Goal: Task Accomplishment & Management: Use online tool/utility

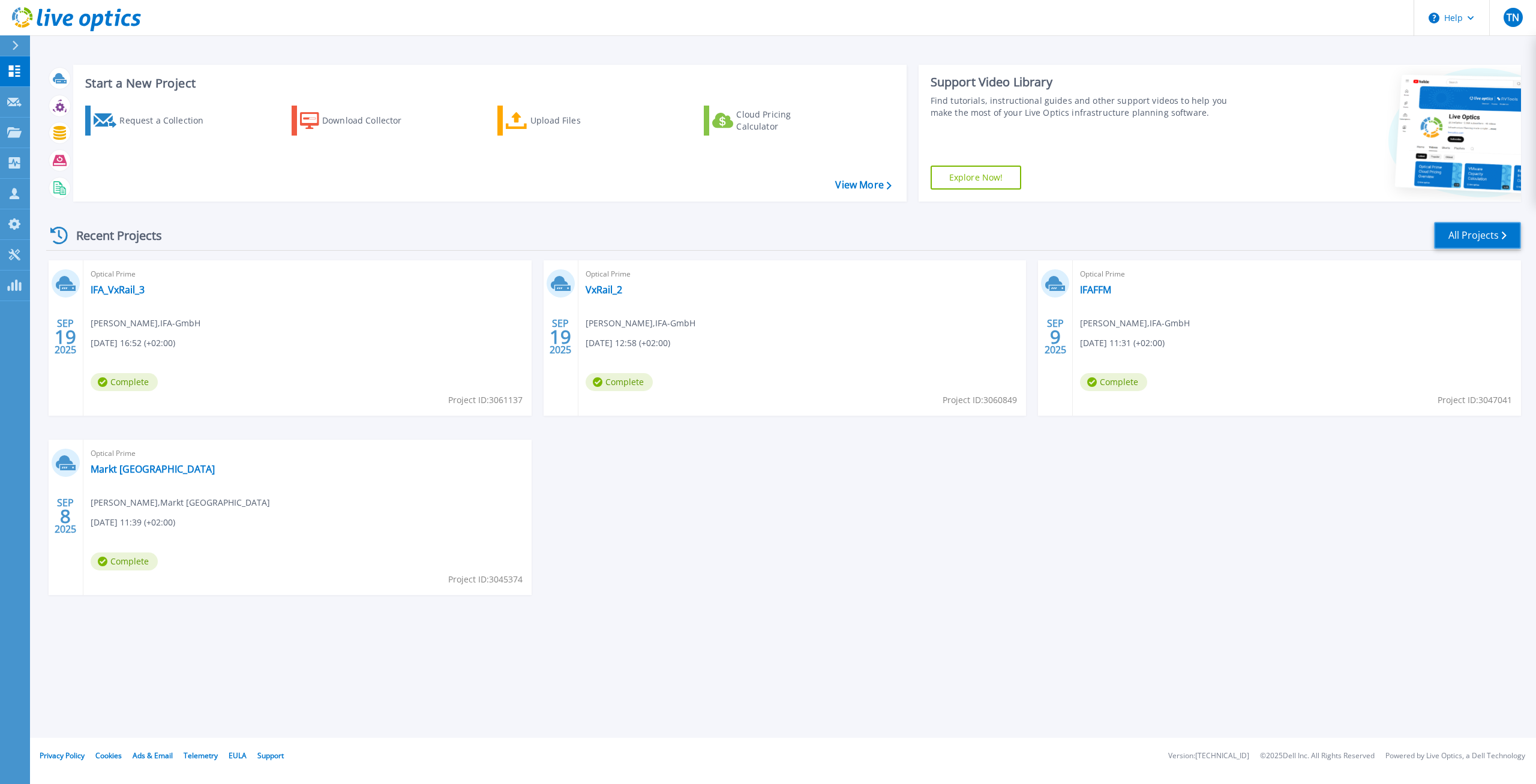
click at [1473, 228] on link "All Projects" at bounding box center [1477, 234] width 87 height 27
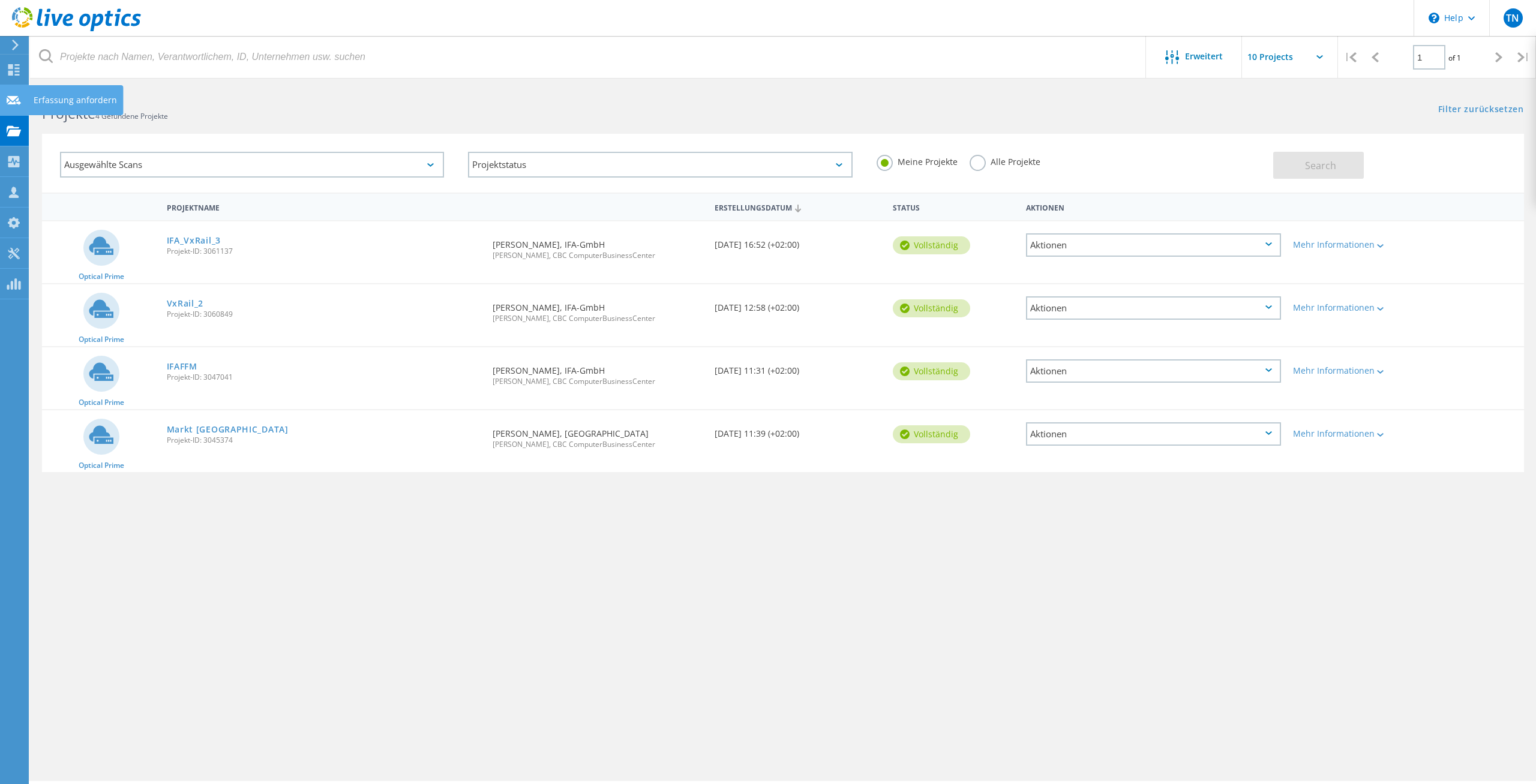
click at [11, 105] on icon at bounding box center [14, 100] width 15 height 11
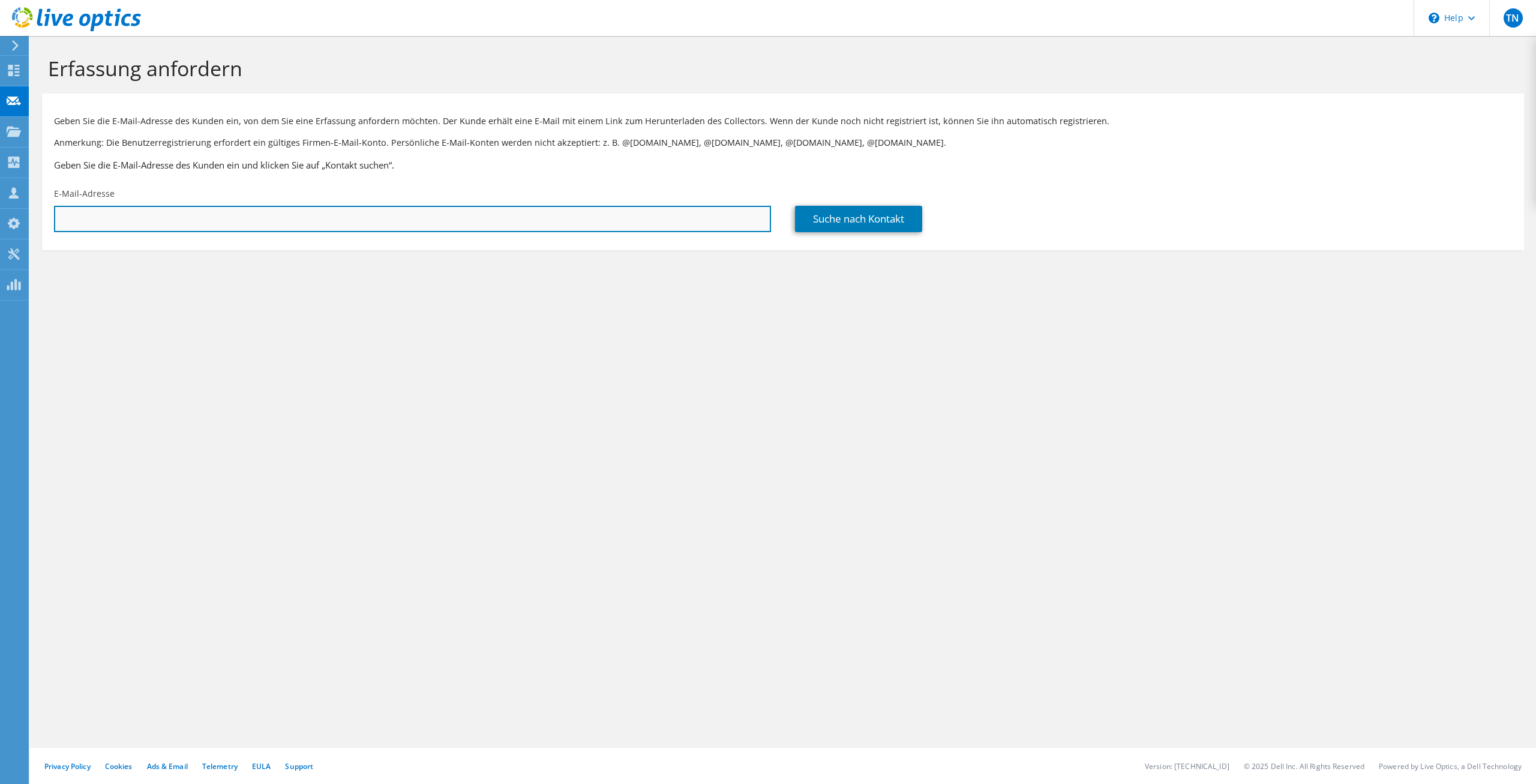
click at [109, 220] on input "text" at bounding box center [413, 219] width 717 height 27
type input "patrick.stoecker@ifaffm.de"
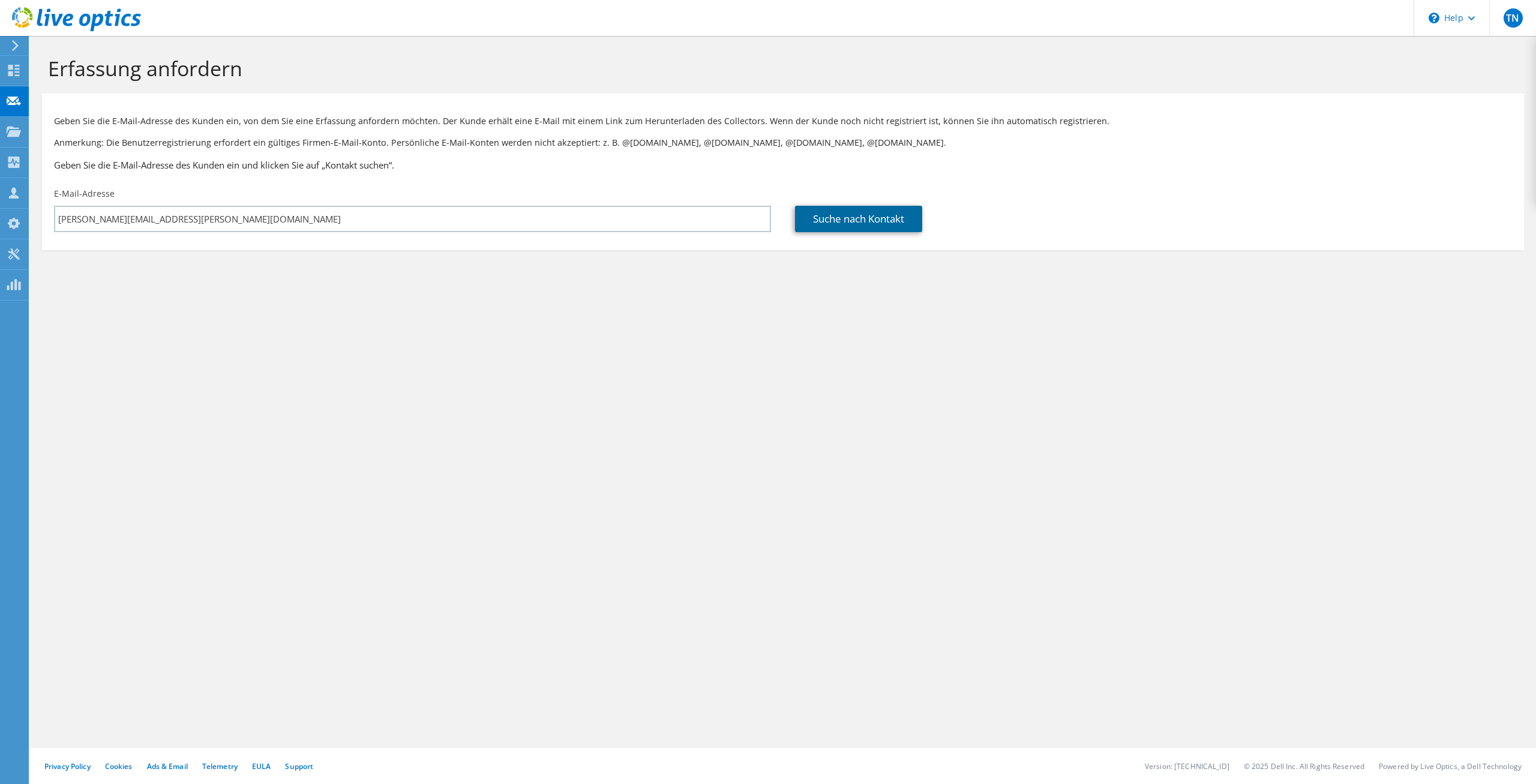
click at [872, 226] on link "Suche nach Kontakt" at bounding box center [859, 219] width 127 height 27
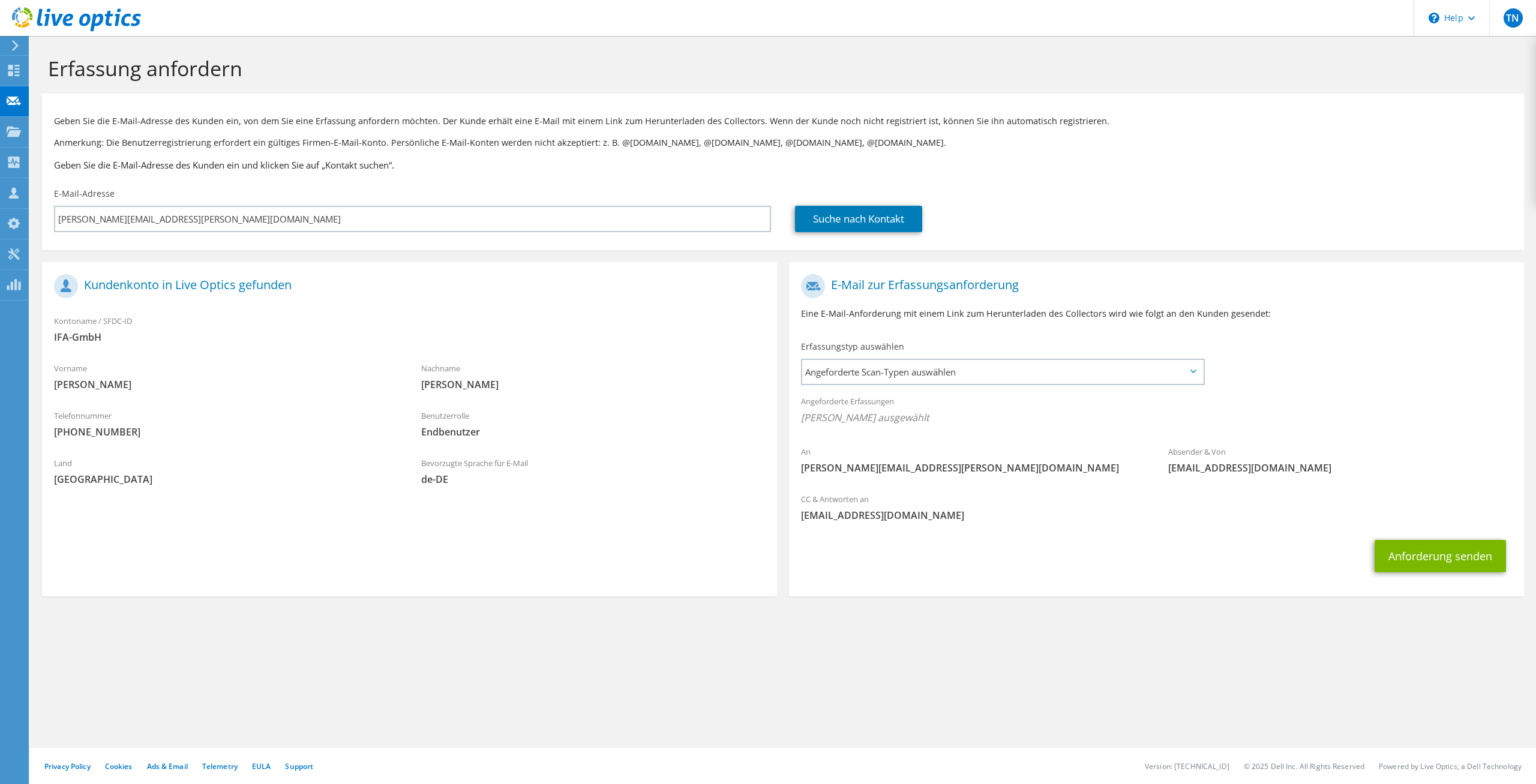
click at [1048, 357] on div "Erfassungstyp auswählen Angeforderte Scan-Typen auswählen Server Virtualization…" at bounding box center [1003, 362] width 405 height 42
click at [1051, 365] on span "Angeforderte Scan-Typen auswählen" at bounding box center [1003, 372] width 401 height 24
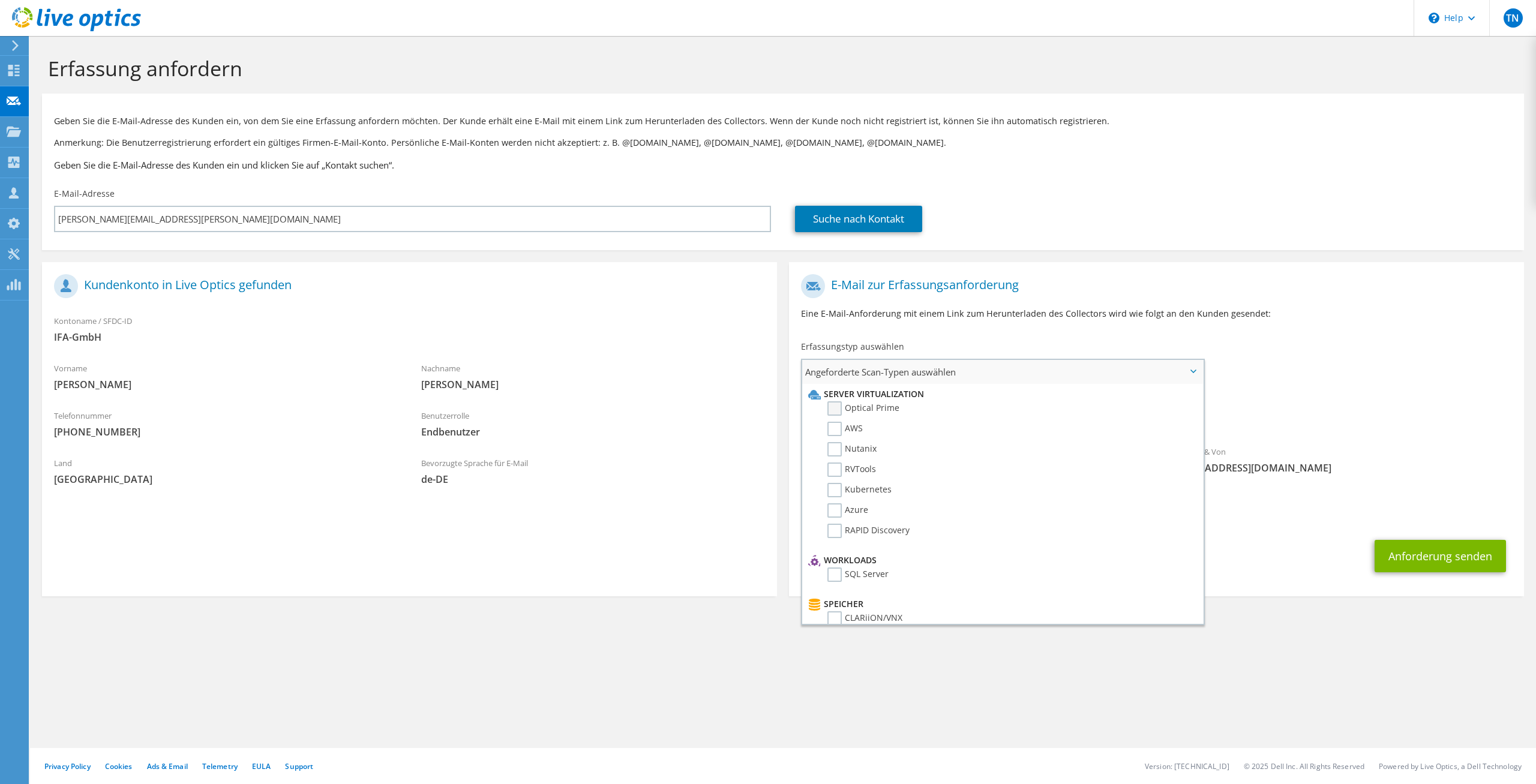
click at [838, 408] on label "Optical Prime" at bounding box center [863, 409] width 72 height 15
click at [0, 0] on input "Optical Prime" at bounding box center [0, 0] width 0 height 0
click at [1423, 560] on button "Anforderung senden" at bounding box center [1439, 559] width 131 height 32
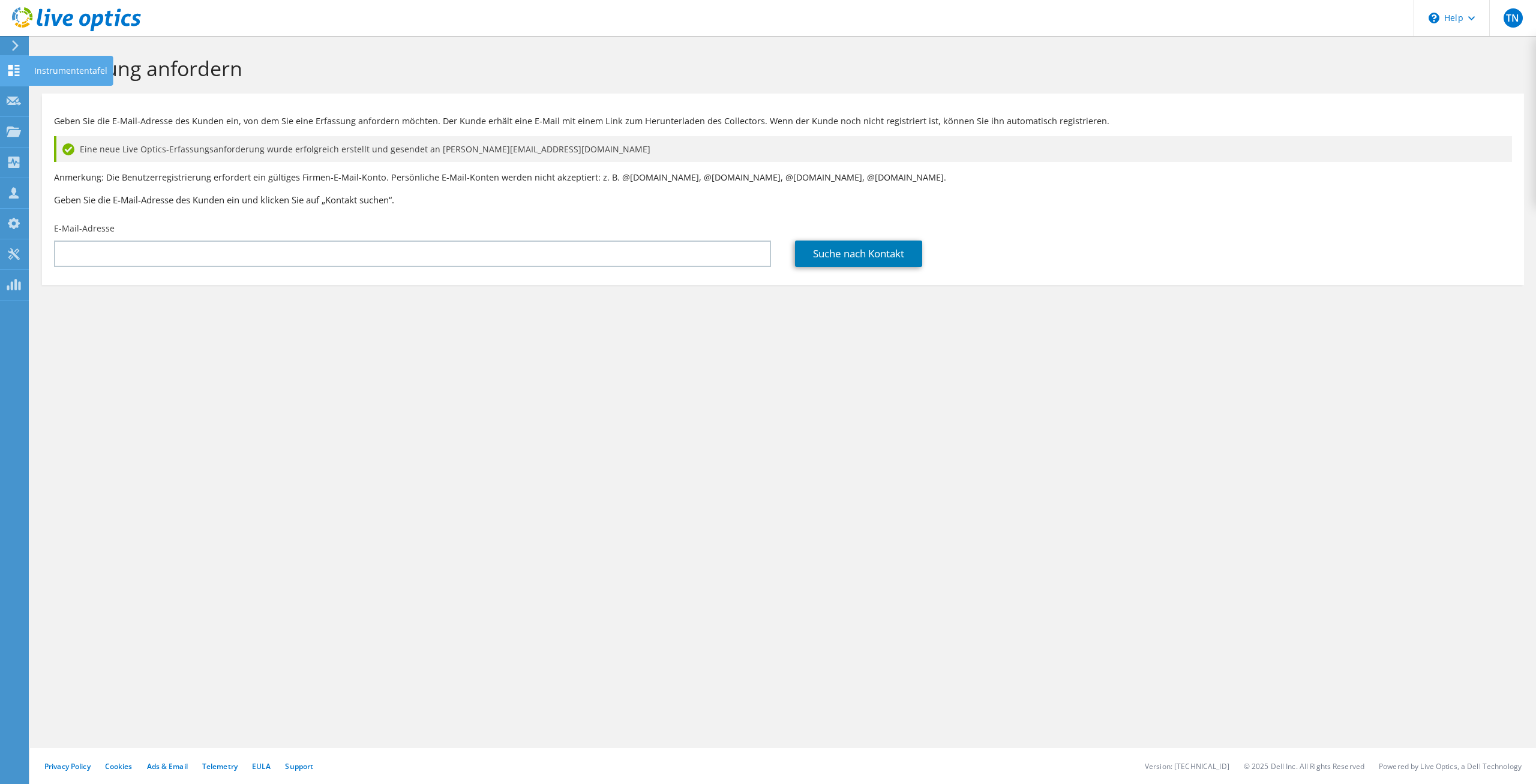
click at [18, 70] on use at bounding box center [14, 70] width 11 height 11
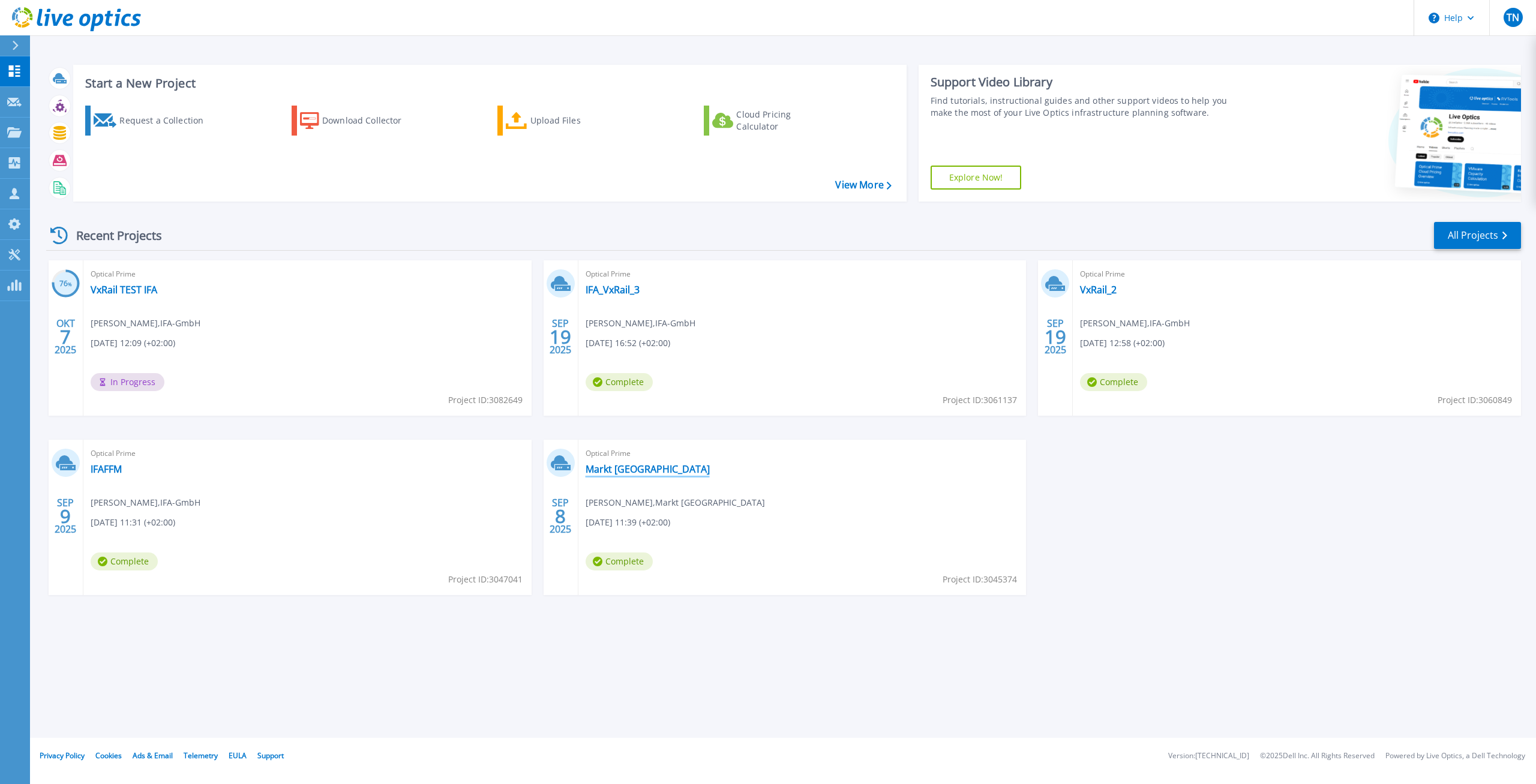
click at [646, 469] on link "Markt [GEOGRAPHIC_DATA]" at bounding box center [647, 469] width 124 height 12
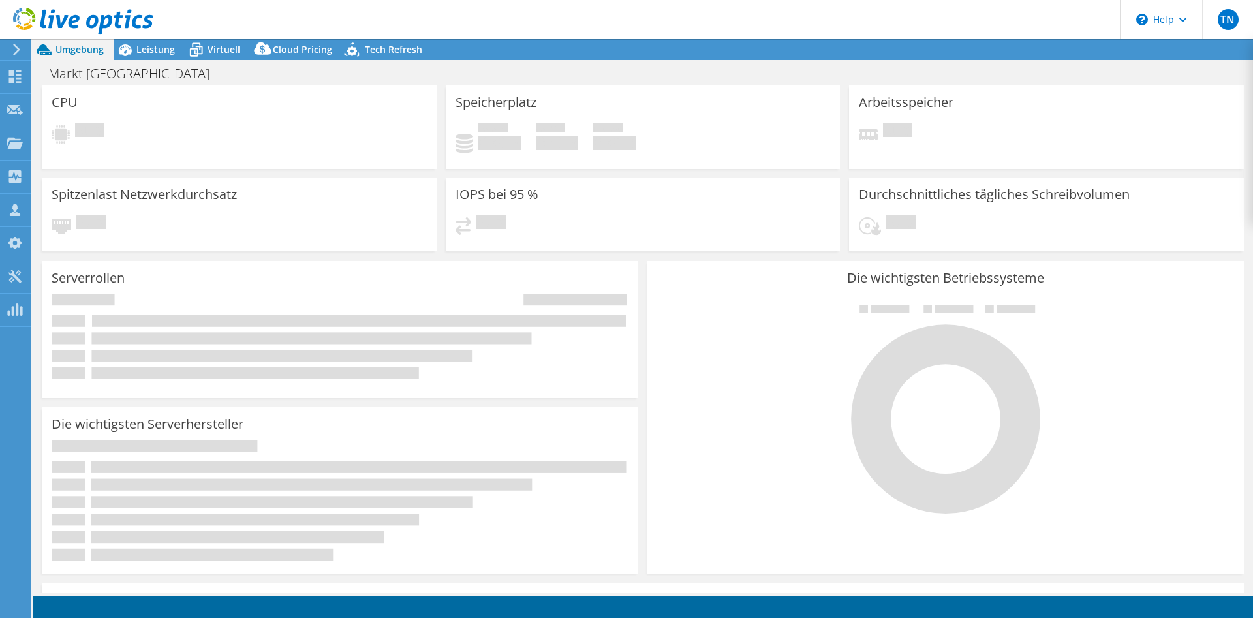
select select "EUFrankfurt"
select select "EUR"
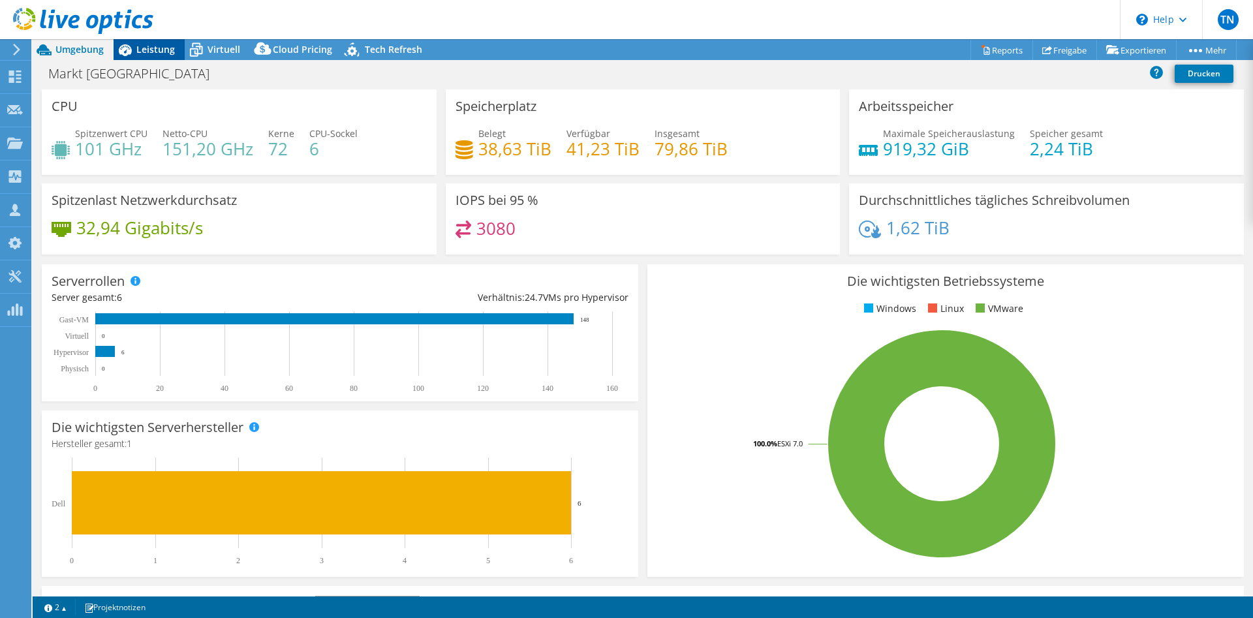
click at [153, 49] on span "Leistung" at bounding box center [155, 49] width 39 height 12
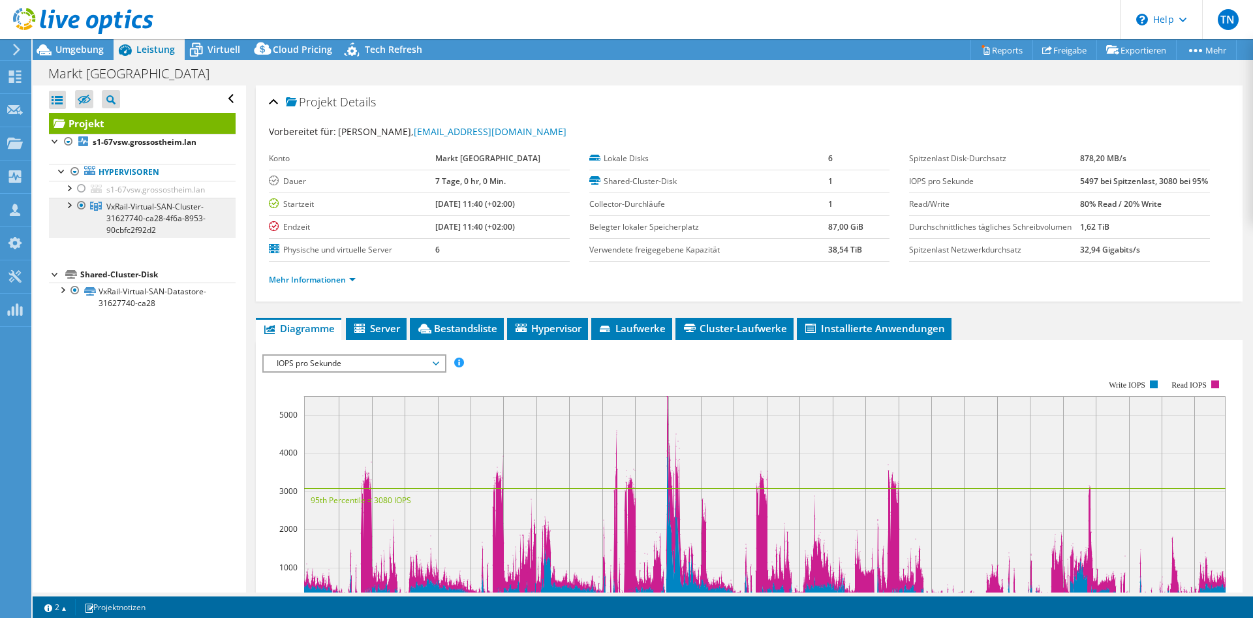
click at [61, 204] on link "VxRail-Virtual-SAN-Cluster-31627740-ca28-4f6a-8953-90cbfc2f92d2" at bounding box center [142, 218] width 187 height 40
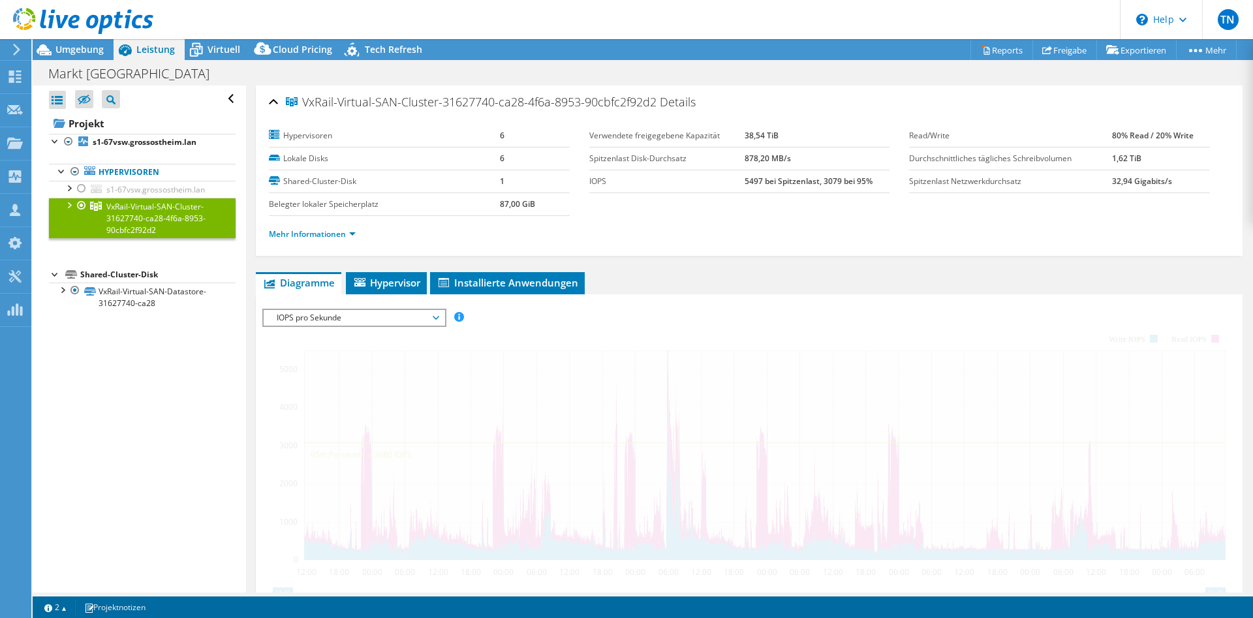
click at [68, 205] on div at bounding box center [68, 204] width 13 height 13
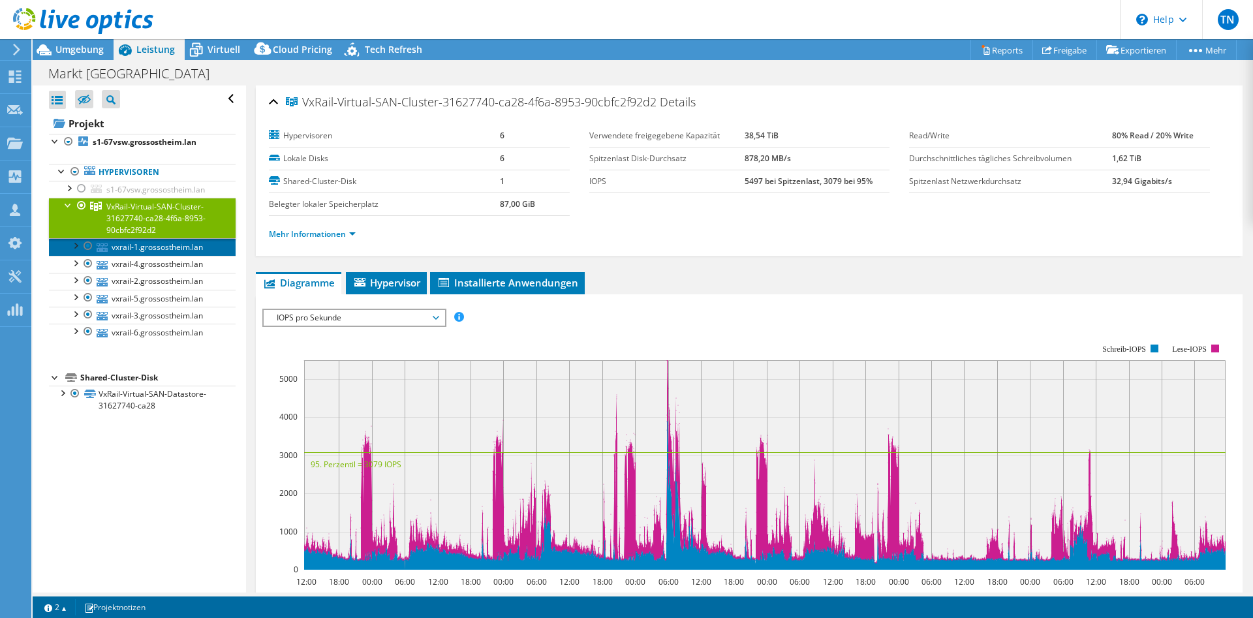
click at [134, 248] on link "vxrail-1.grossostheim.lan" at bounding box center [142, 246] width 187 height 17
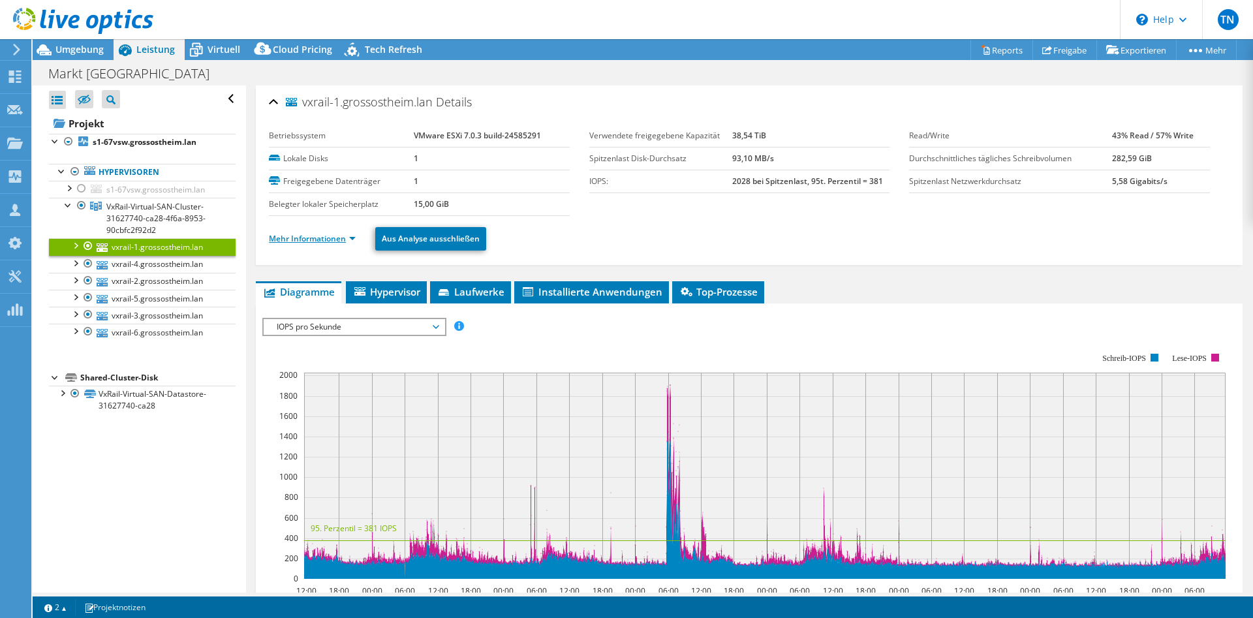
click at [301, 240] on link "Mehr Informationen" at bounding box center [312, 238] width 87 height 11
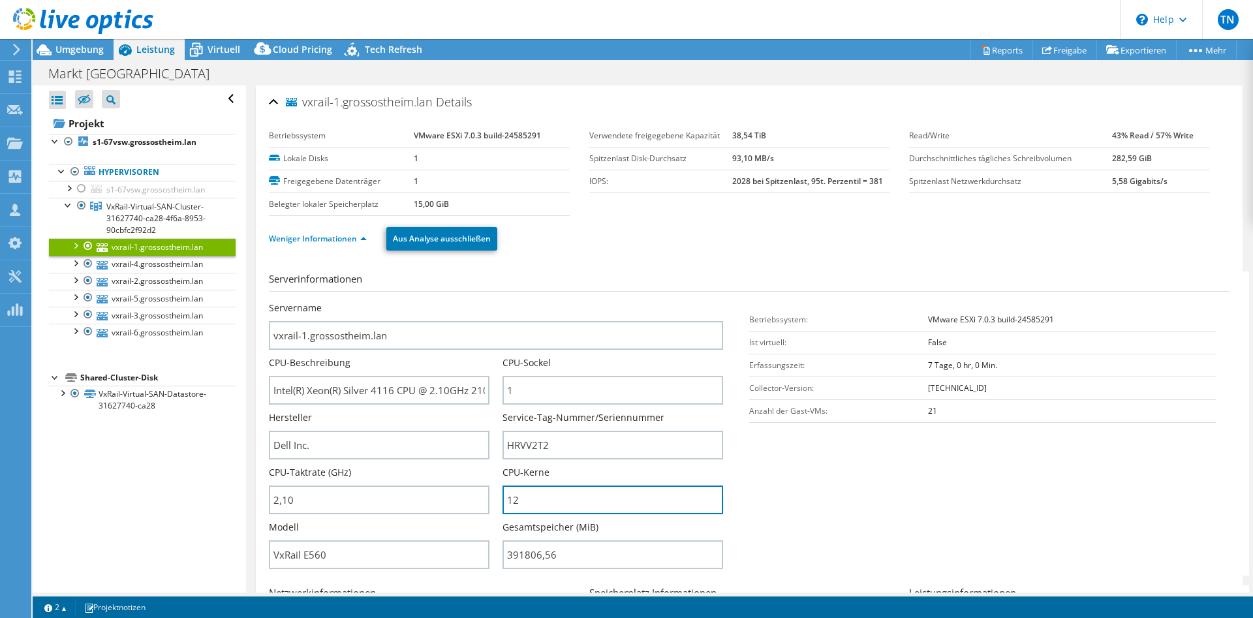
click at [502, 508] on input "12" at bounding box center [612, 500] width 221 height 29
click at [807, 474] on section "Serverinformationen Servername vxrail-1.grossostheim.lan CPU-Beschreibung Intel…" at bounding box center [752, 423] width 967 height 304
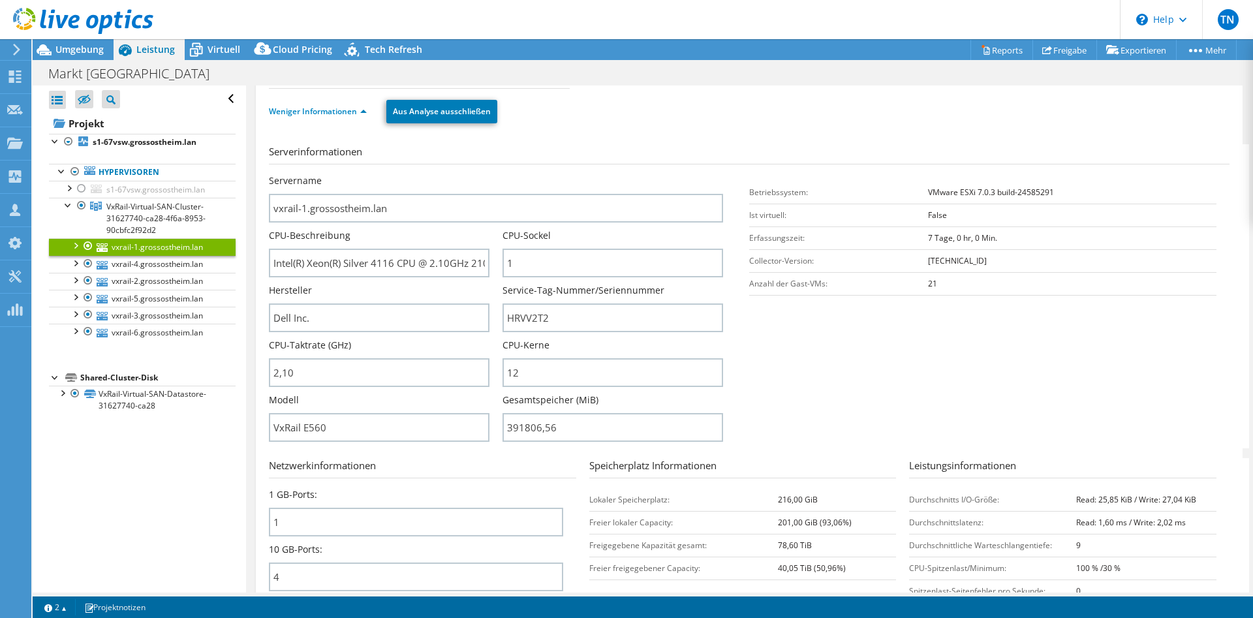
scroll to position [133, 0]
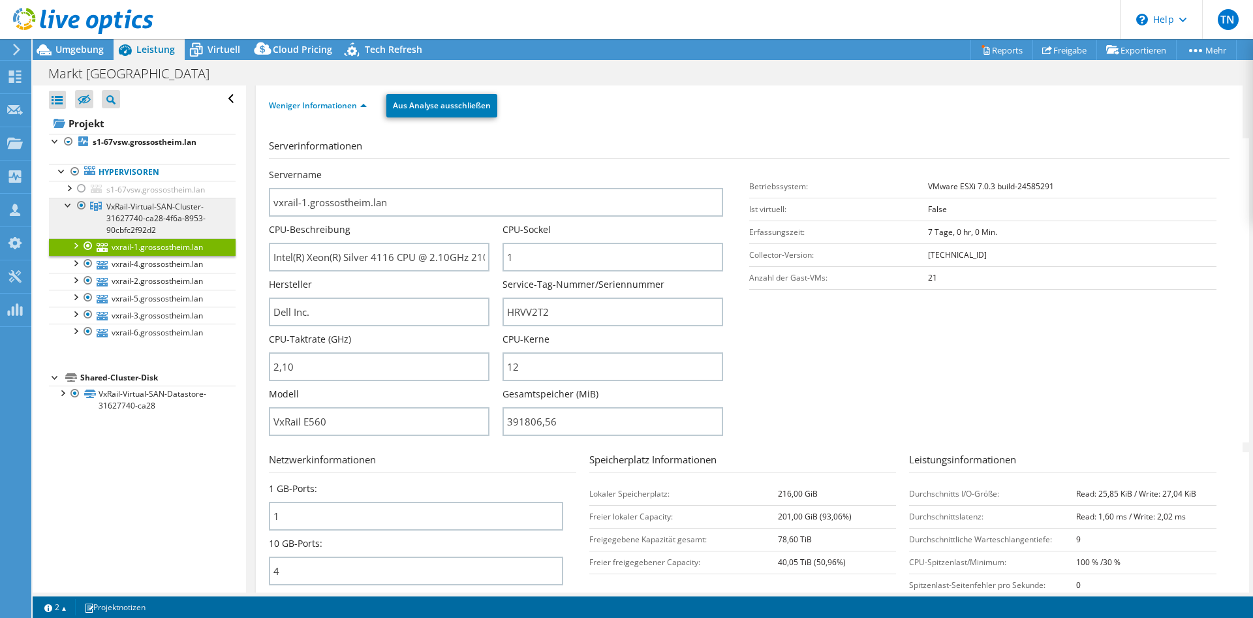
click at [153, 215] on span "VxRail-Virtual-SAN-Cluster-31627740-ca28-4f6a-8953-90cbfc2f92d2" at bounding box center [155, 218] width 99 height 35
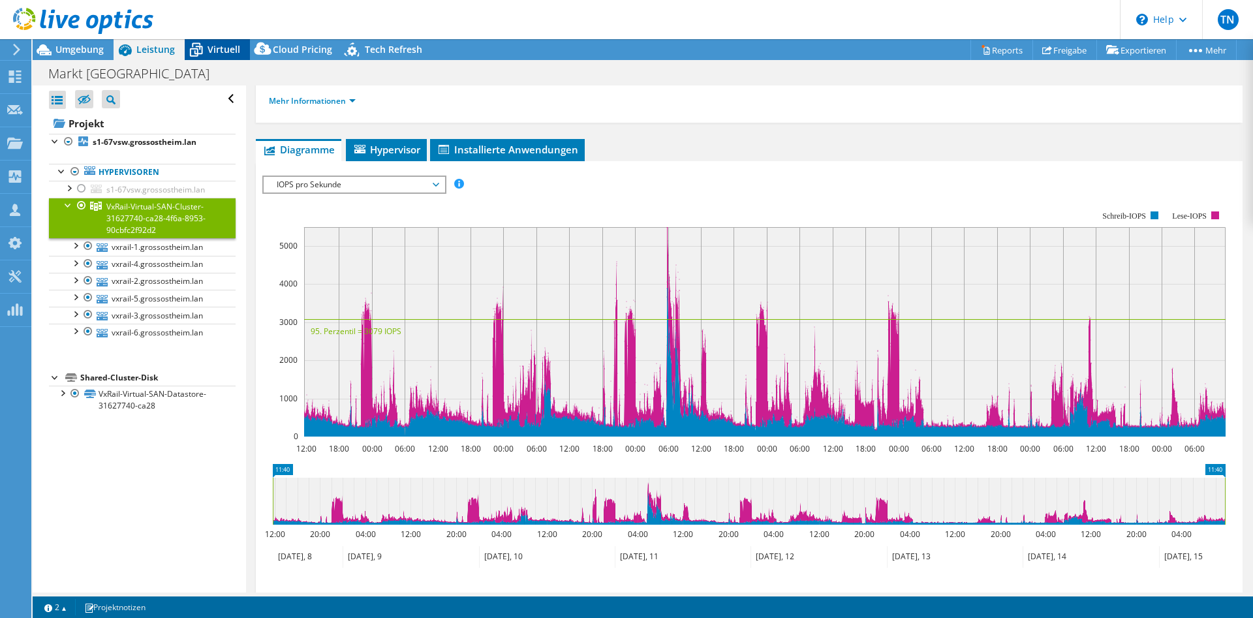
click at [215, 46] on span "Virtuell" at bounding box center [224, 49] width 33 height 12
